Goal: Task Accomplishment & Management: Manage account settings

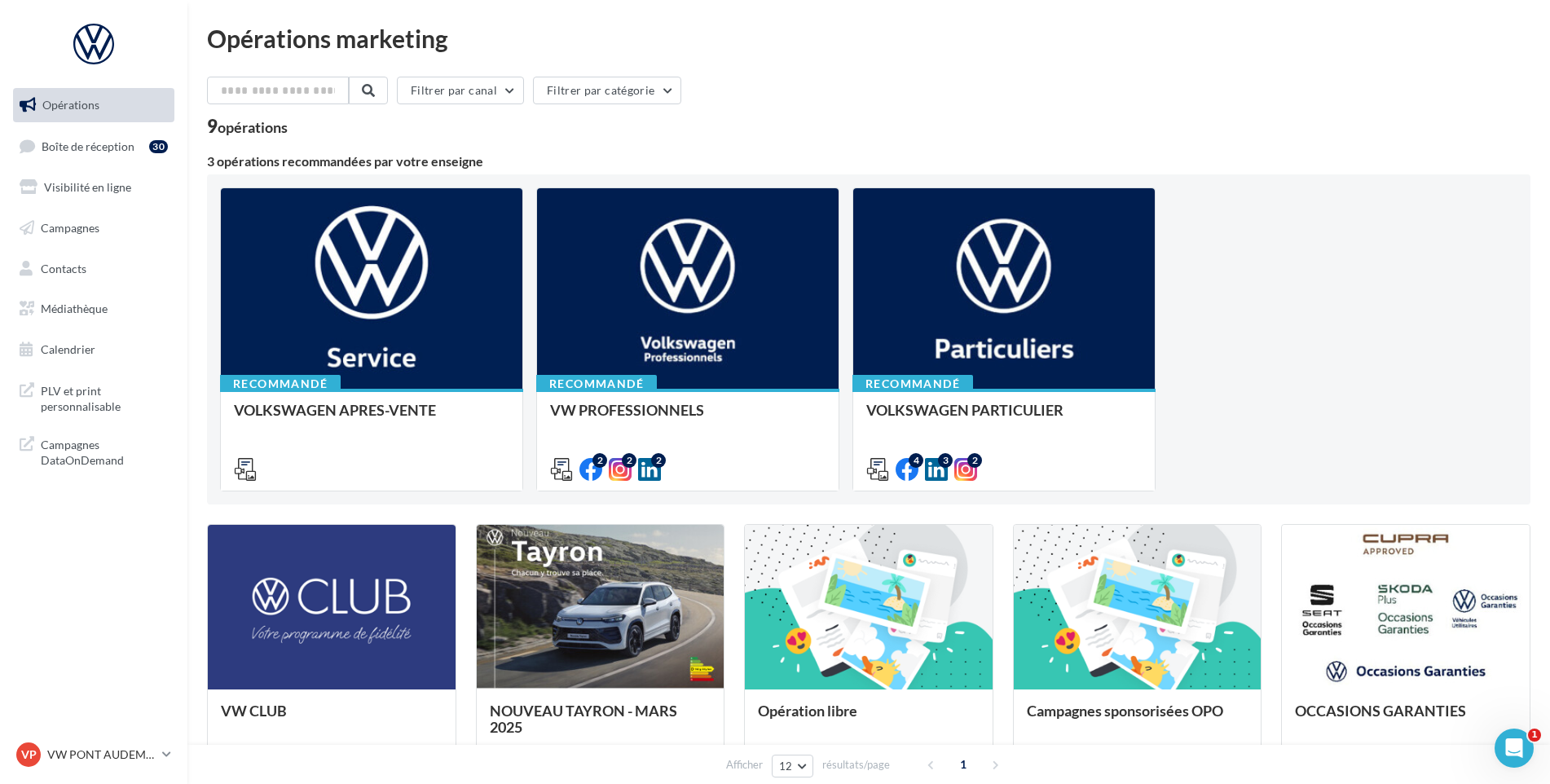
click at [83, 126] on ul "Opérations Boîte de réception 30 Visibilité en ligne Campagnes Contacts Médiath…" at bounding box center [94, 227] width 174 height 292
click at [84, 129] on link "Boîte de réception 30" at bounding box center [94, 145] width 168 height 35
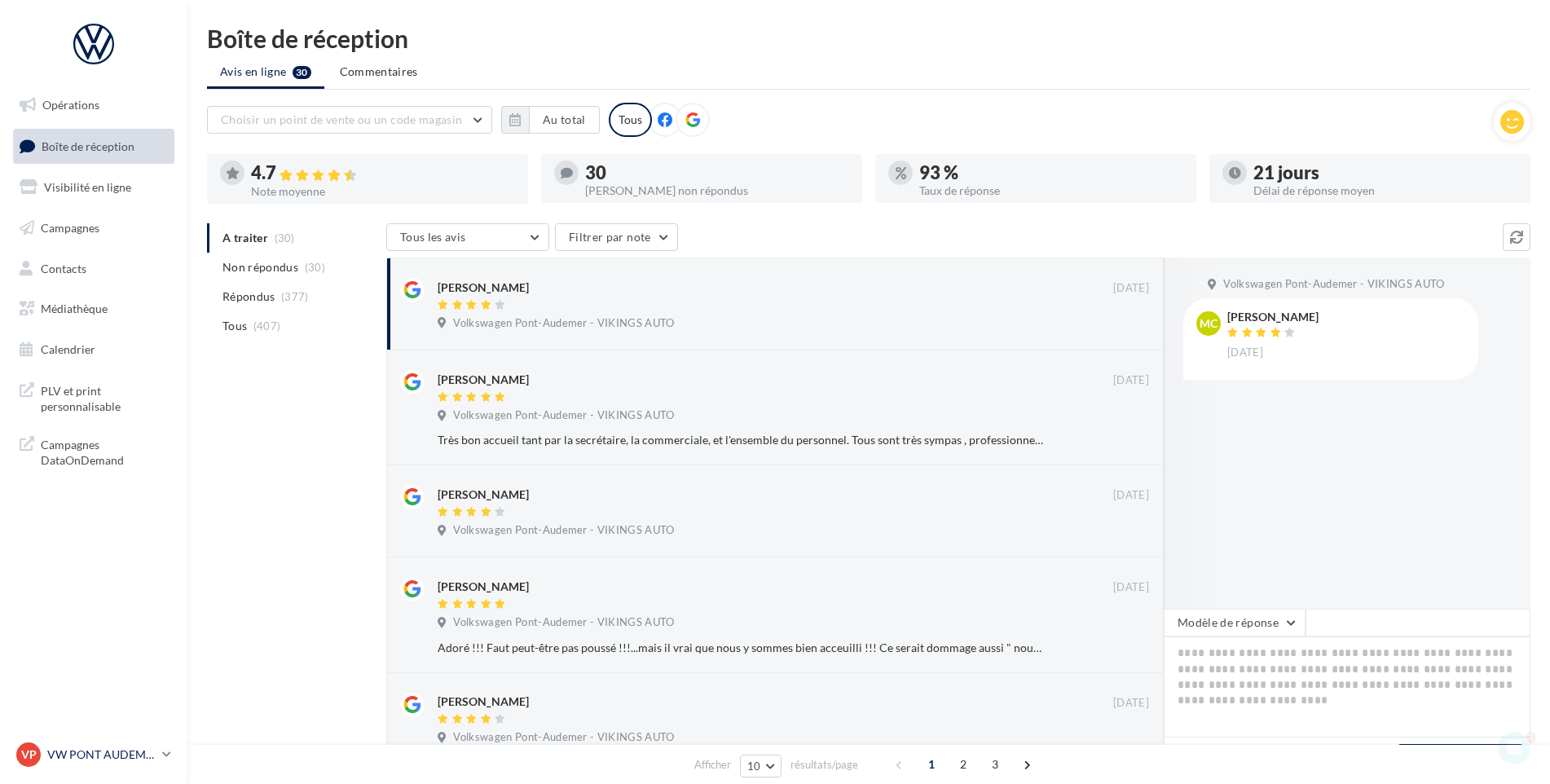
click at [55, 752] on p "VW PONT AUDEMER" at bounding box center [102, 754] width 108 height 16
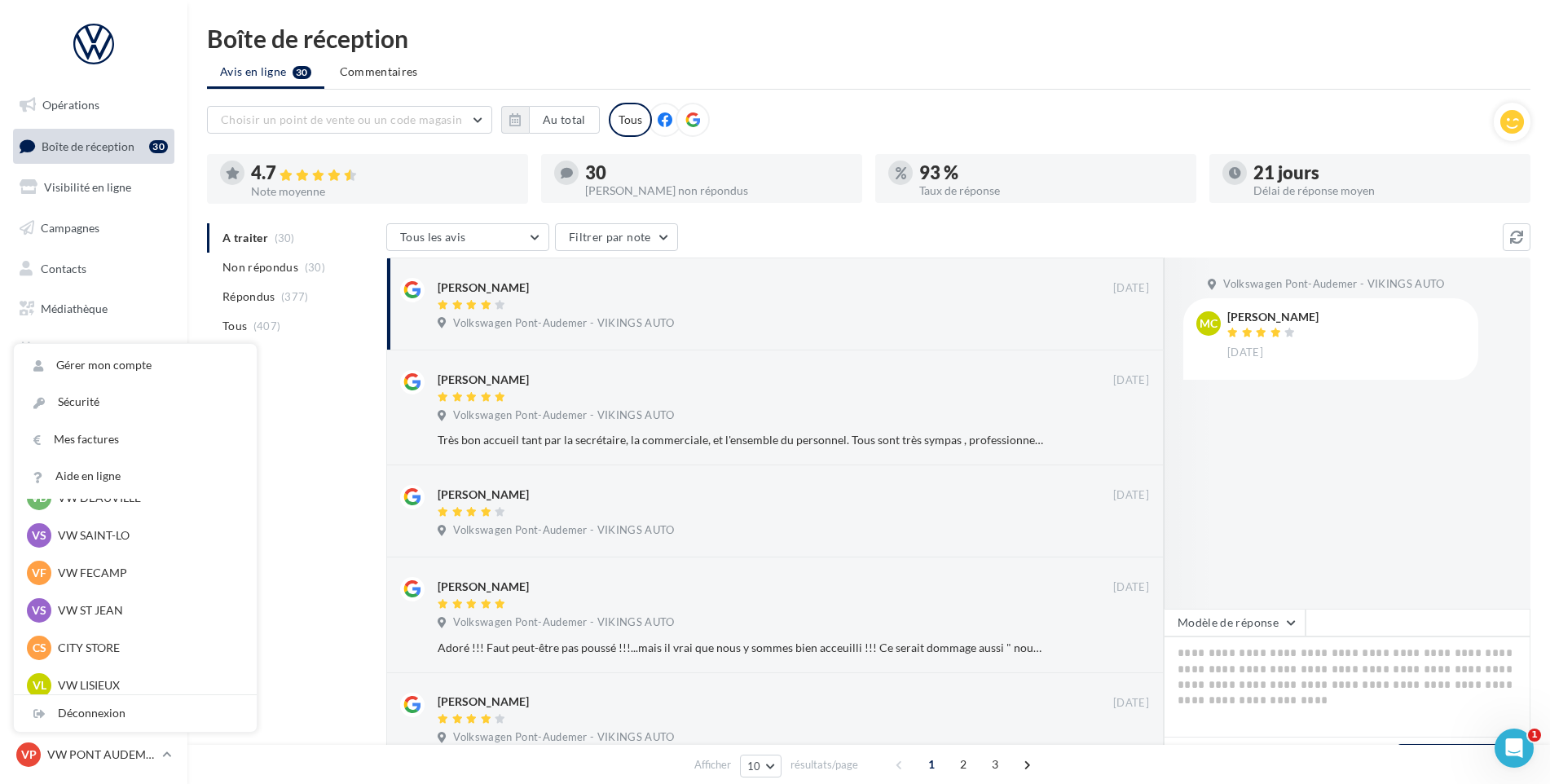
scroll to position [326, 0]
click at [124, 522] on div "VL VW LISIEUX vw-lis-vau" at bounding box center [135, 537] width 243 height 37
click at [114, 528] on div "VL VW LISIEUX vw-lis-vau" at bounding box center [135, 536] width 217 height 25
